Goal: Obtain resource: Obtain resource

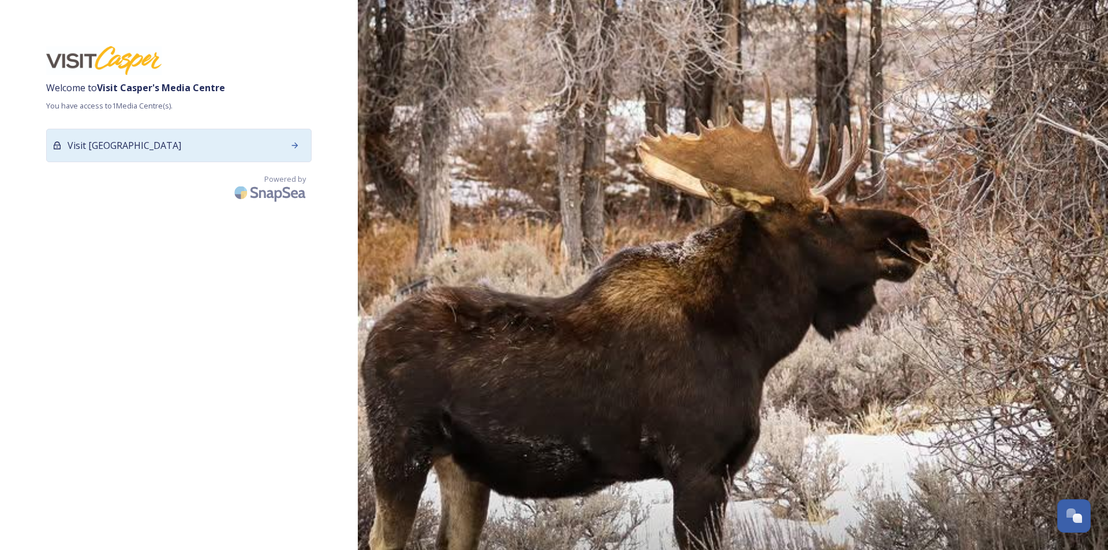
click at [211, 141] on div "Visit [GEOGRAPHIC_DATA]" at bounding box center [178, 145] width 265 height 33
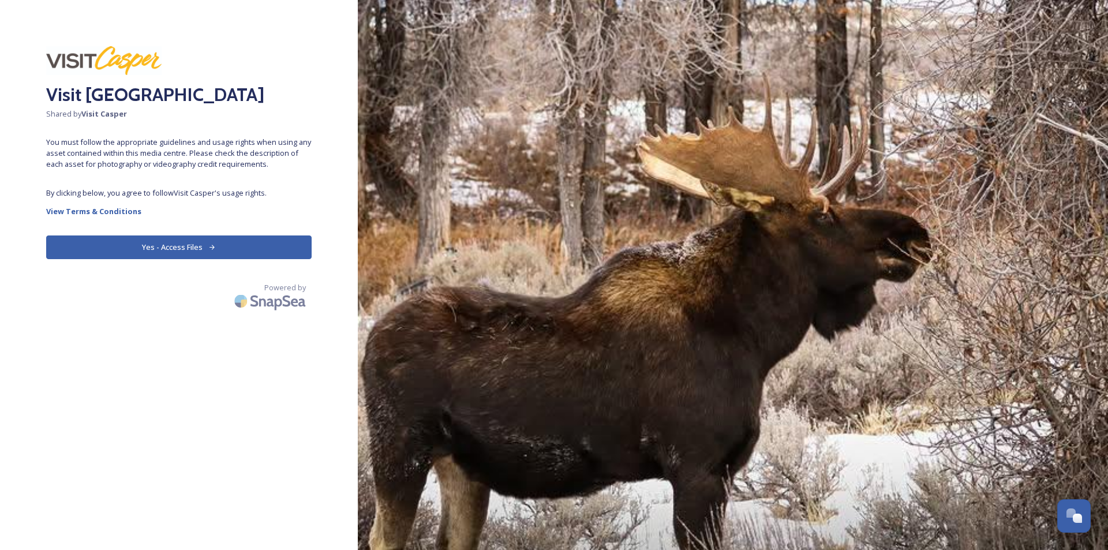
click at [194, 246] on button "Yes - Access Files" at bounding box center [178, 247] width 265 height 24
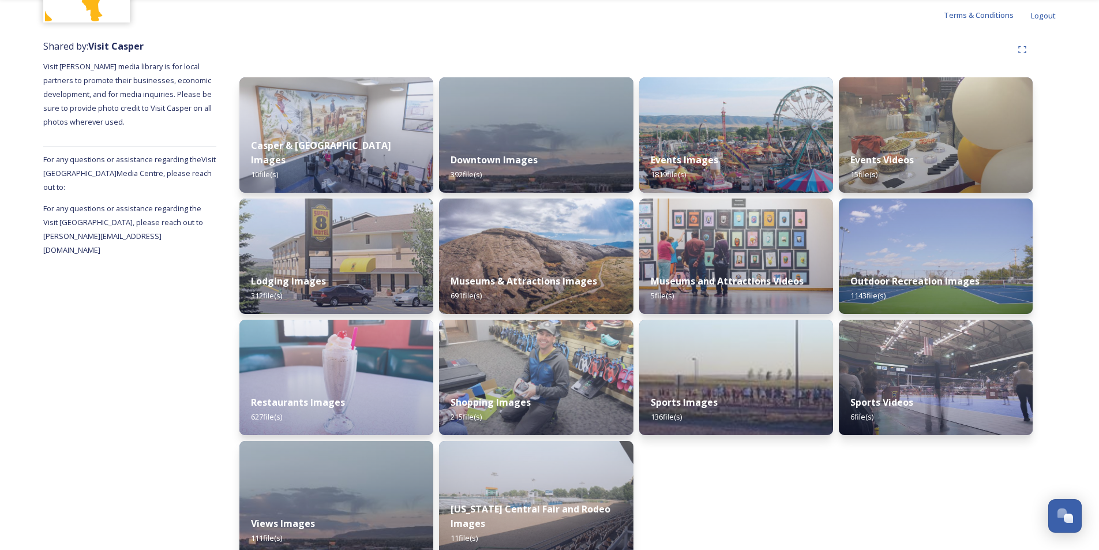
scroll to position [125, 0]
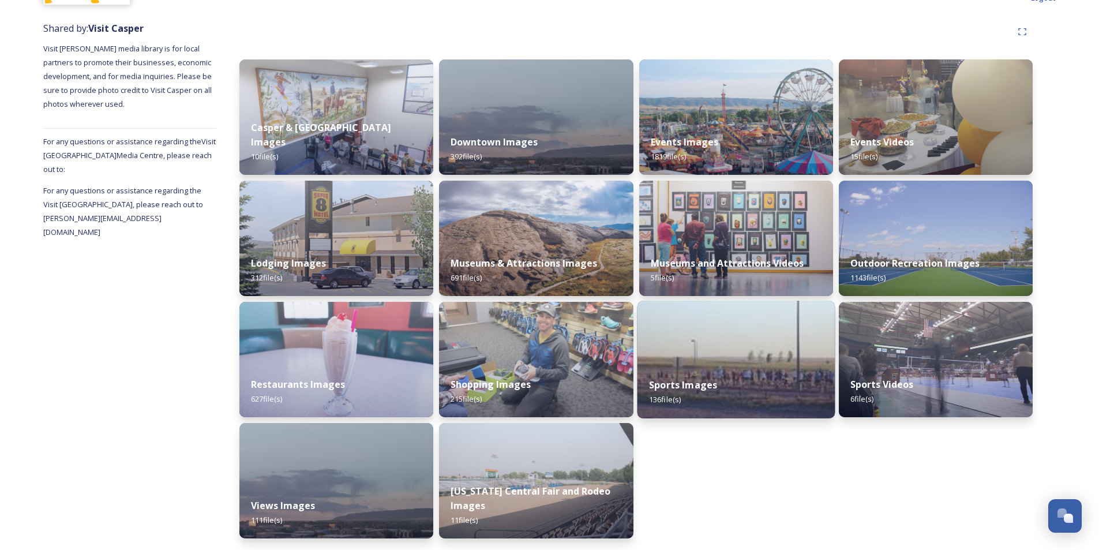
click at [706, 361] on img at bounding box center [736, 360] width 198 height 118
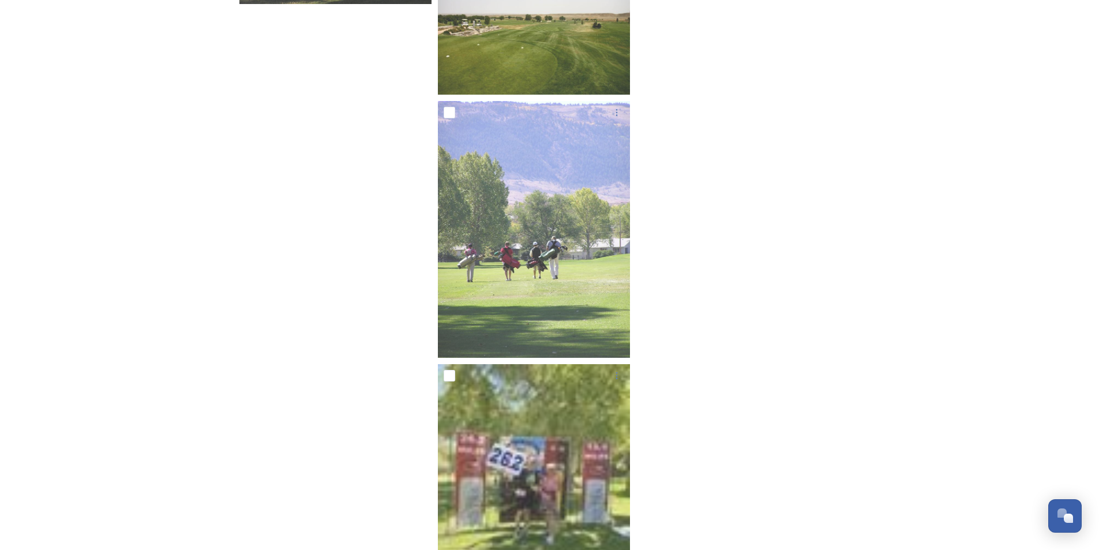
scroll to position [7502, 0]
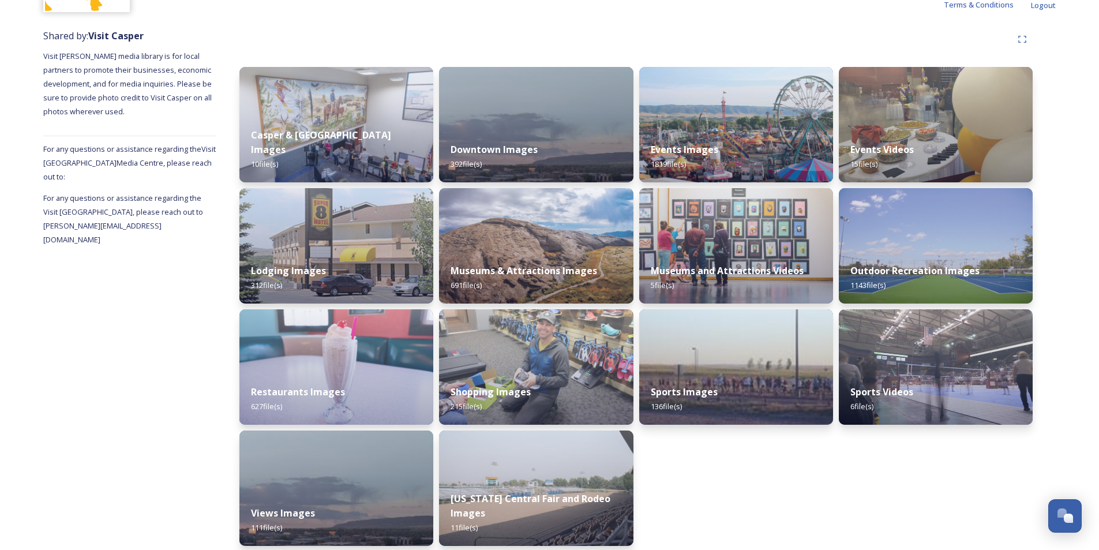
scroll to position [125, 0]
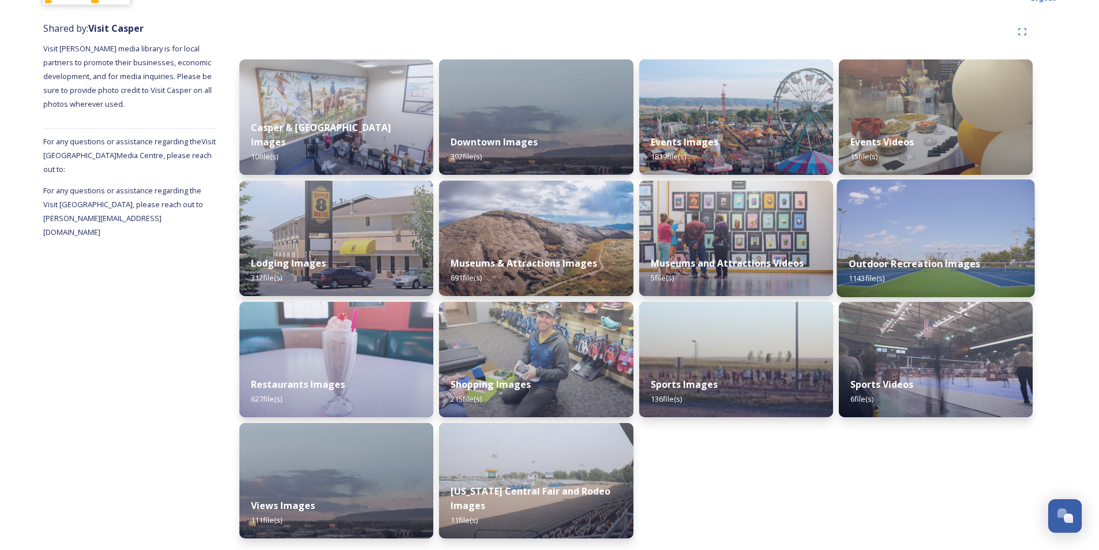
click at [919, 256] on div "Outdoor Recreation Images 1143 file(s)" at bounding box center [936, 271] width 198 height 53
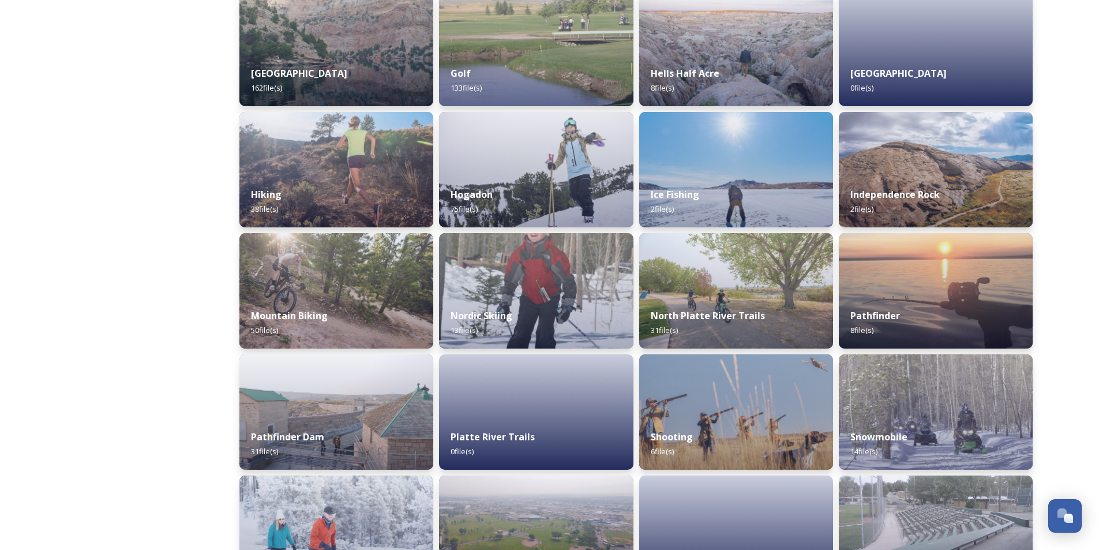
scroll to position [346, 0]
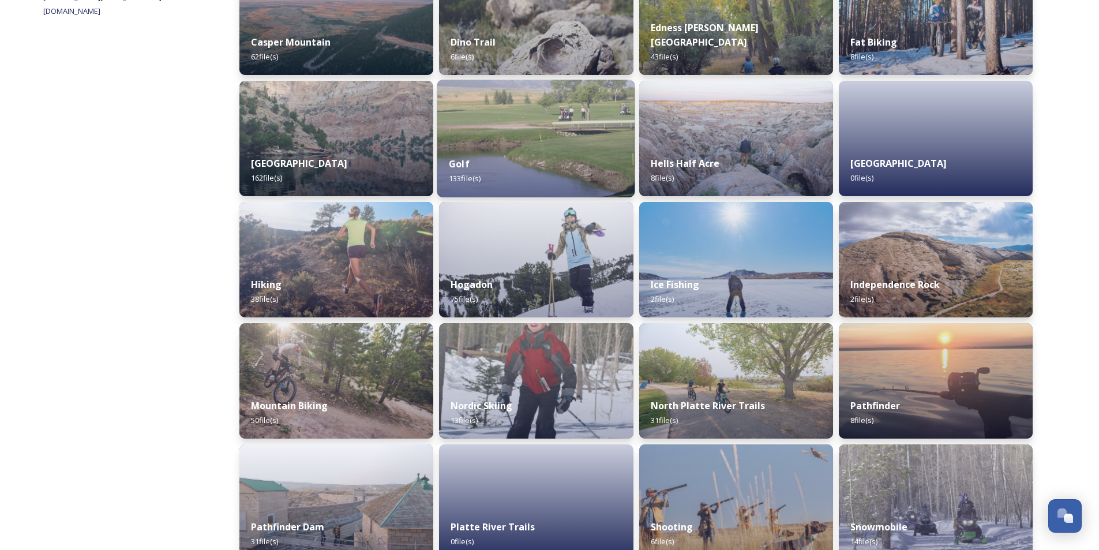
click at [486, 146] on div "Golf 133 file(s)" at bounding box center [536, 171] width 198 height 53
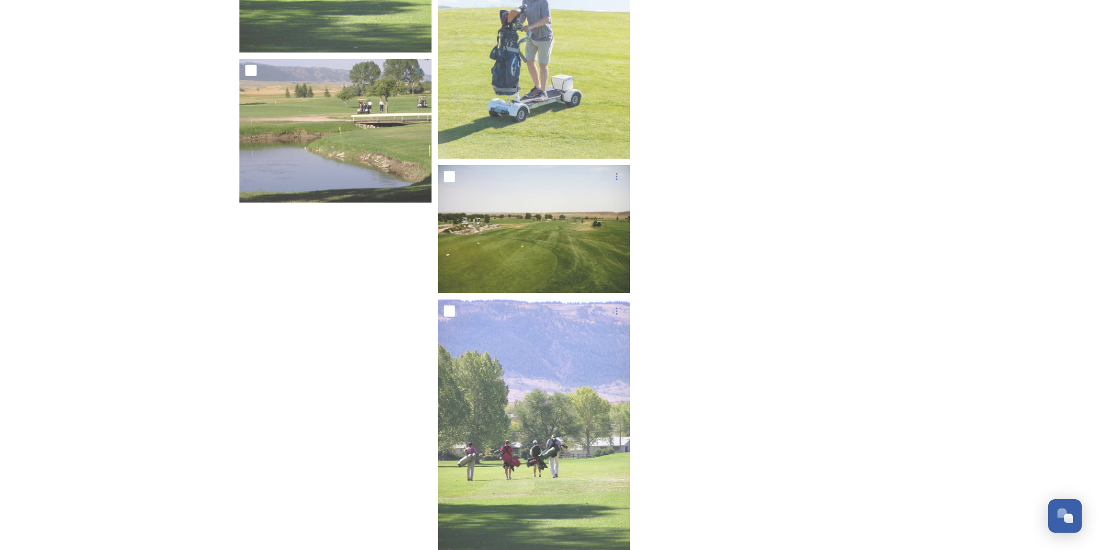
scroll to position [7274, 0]
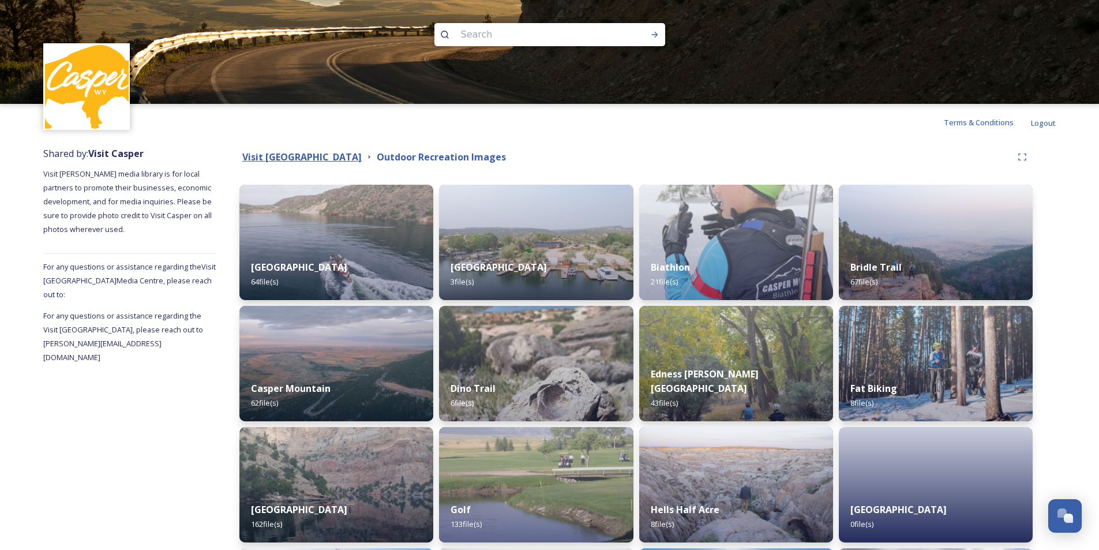
click at [329, 155] on strong "Visit [GEOGRAPHIC_DATA]" at bounding box center [301, 157] width 119 height 13
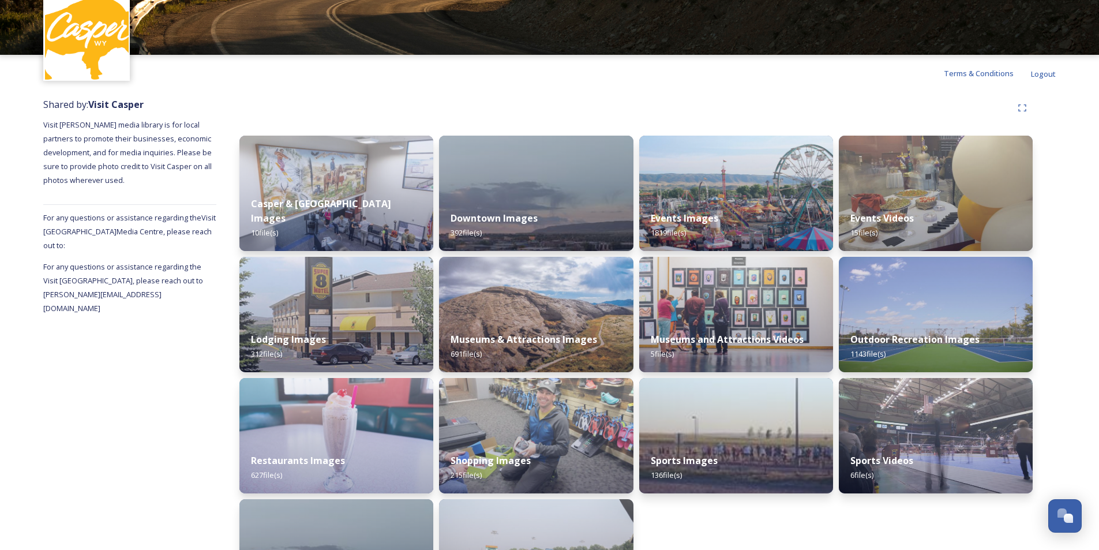
scroll to position [125, 0]
